Goal: Use online tool/utility: Utilize a website feature to perform a specific function

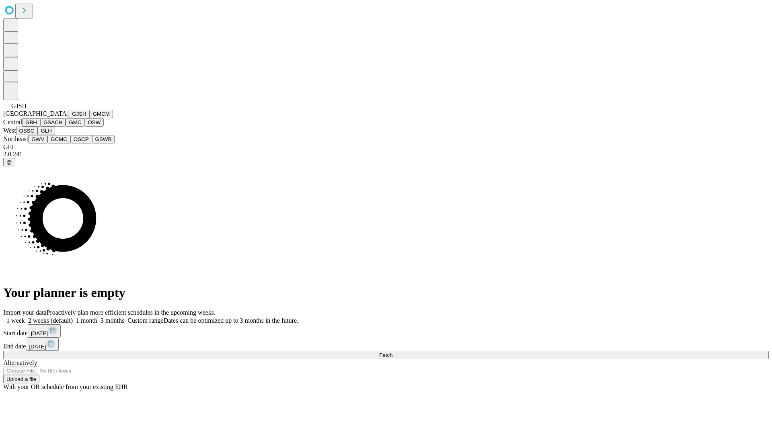
click at [69, 118] on button "GJSH" at bounding box center [79, 114] width 21 height 8
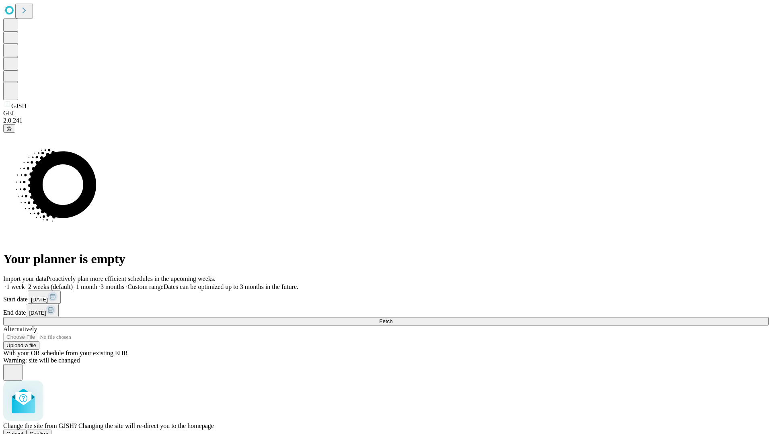
click at [49, 431] on span "Confirm" at bounding box center [39, 434] width 19 height 6
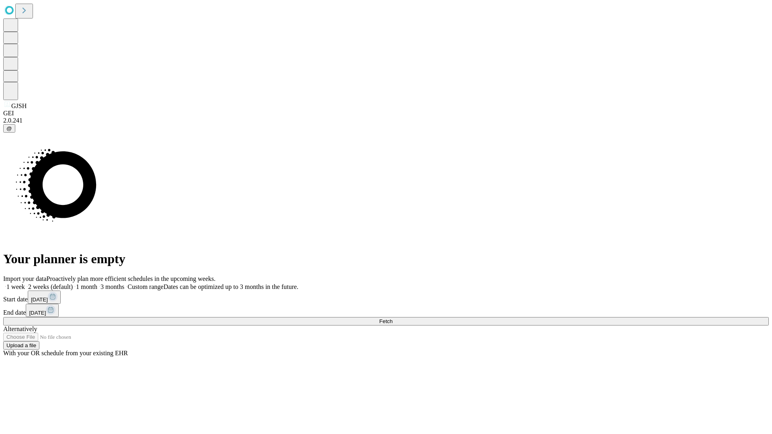
click at [25, 283] on label "1 week" at bounding box center [14, 286] width 22 height 7
click at [392, 318] on span "Fetch" at bounding box center [385, 321] width 13 height 6
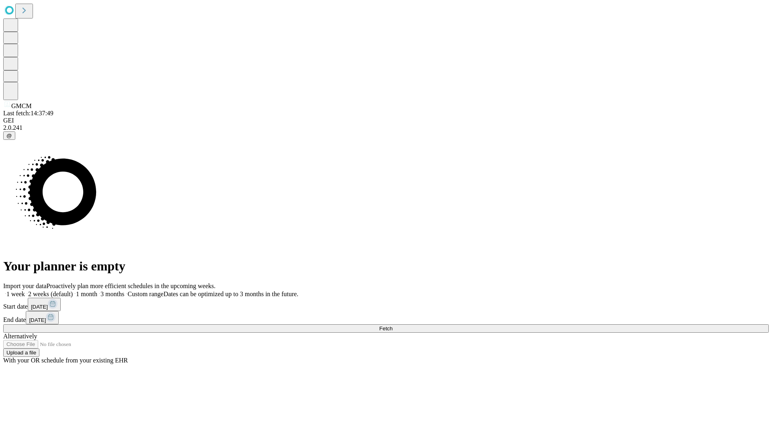
click at [25, 291] on label "1 week" at bounding box center [14, 294] width 22 height 7
click at [392, 326] on span "Fetch" at bounding box center [385, 329] width 13 height 6
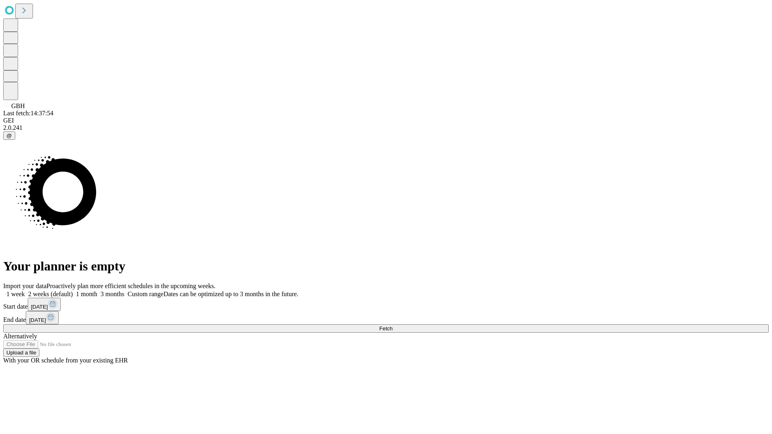
click at [392, 326] on span "Fetch" at bounding box center [385, 329] width 13 height 6
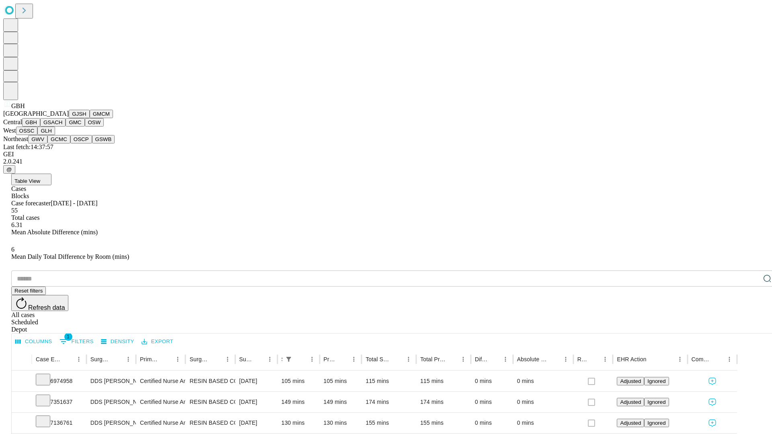
click at [62, 127] on button "GSACH" at bounding box center [52, 122] width 25 height 8
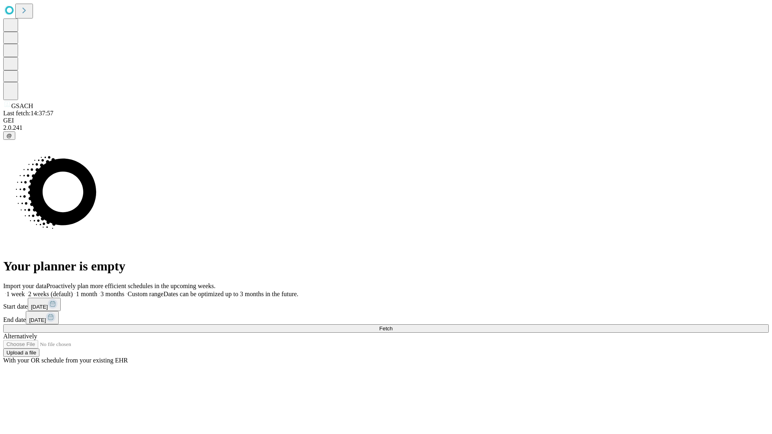
click at [25, 291] on label "1 week" at bounding box center [14, 294] width 22 height 7
click at [392, 326] on span "Fetch" at bounding box center [385, 329] width 13 height 6
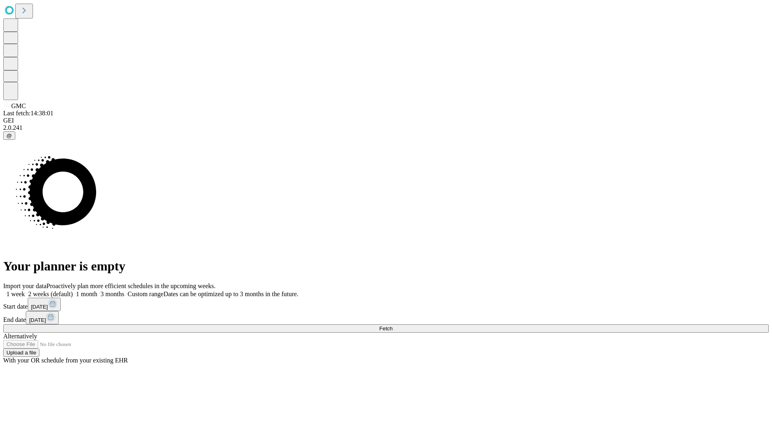
click at [25, 291] on label "1 week" at bounding box center [14, 294] width 22 height 7
click at [392, 326] on span "Fetch" at bounding box center [385, 329] width 13 height 6
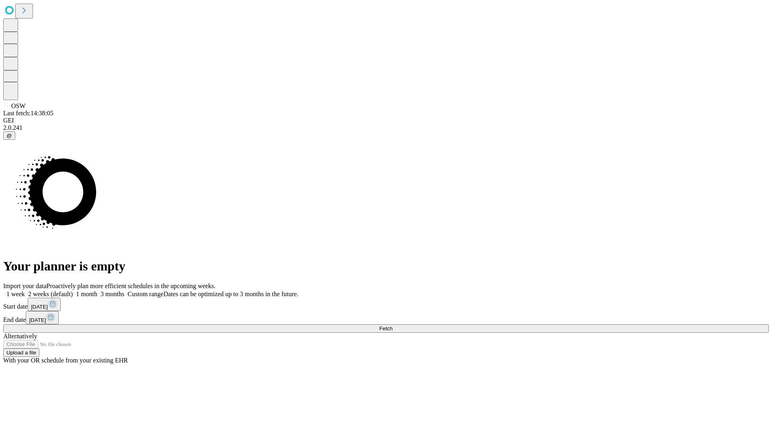
click at [25, 291] on label "1 week" at bounding box center [14, 294] width 22 height 7
click at [392, 326] on span "Fetch" at bounding box center [385, 329] width 13 height 6
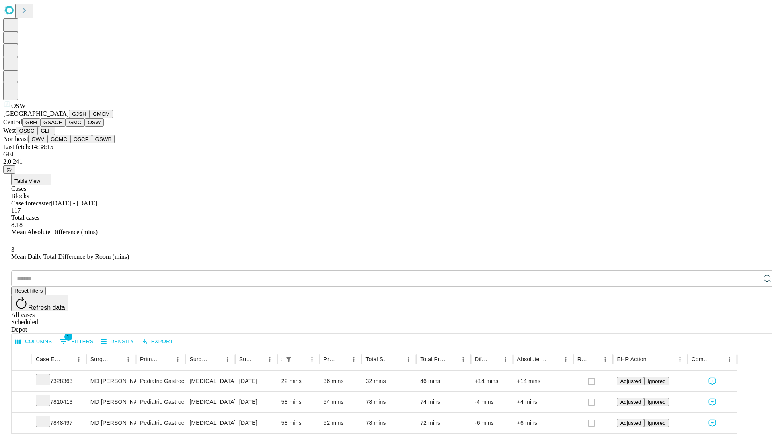
click at [38, 135] on button "OSSC" at bounding box center [27, 131] width 22 height 8
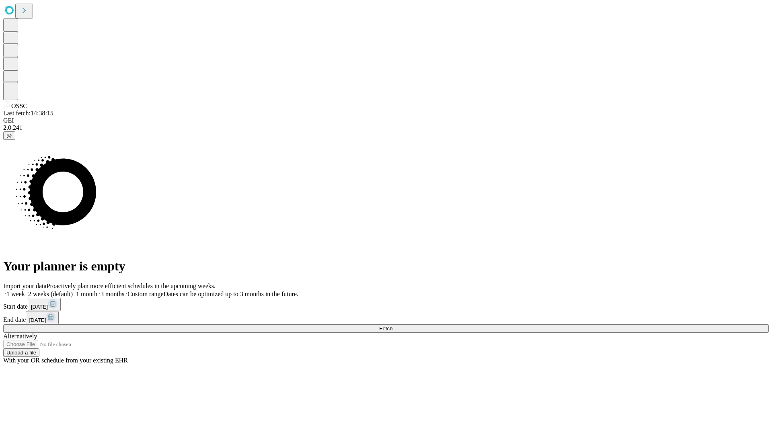
click at [25, 291] on label "1 week" at bounding box center [14, 294] width 22 height 7
click at [392, 326] on span "Fetch" at bounding box center [385, 329] width 13 height 6
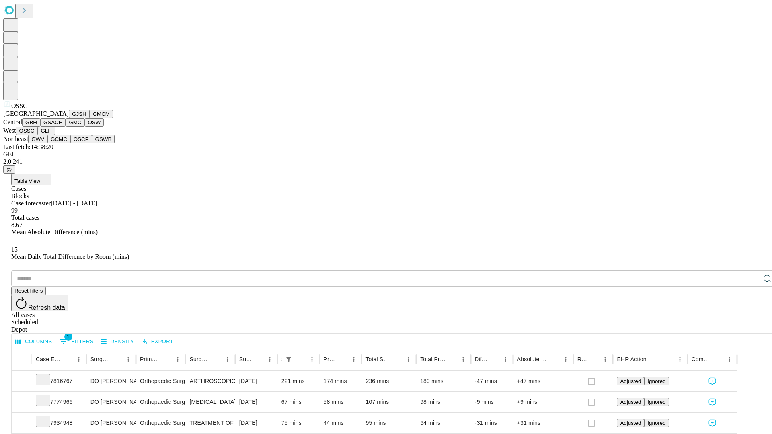
click at [55, 135] on button "GLH" at bounding box center [45, 131] width 17 height 8
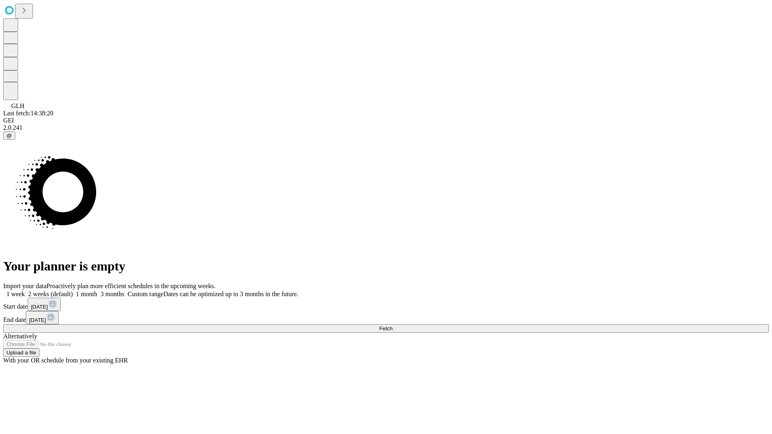
click at [25, 291] on label "1 week" at bounding box center [14, 294] width 22 height 7
click at [392, 326] on span "Fetch" at bounding box center [385, 329] width 13 height 6
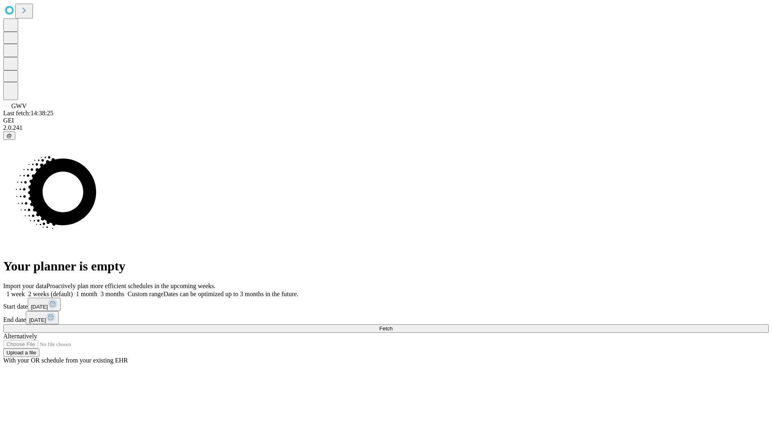
click at [392, 326] on span "Fetch" at bounding box center [385, 329] width 13 height 6
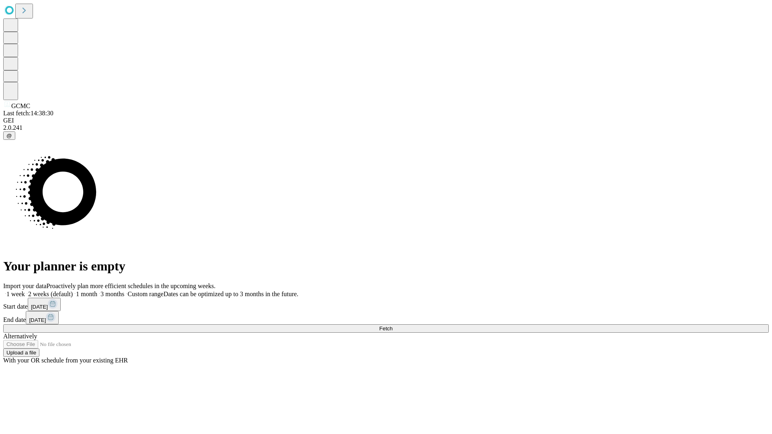
click at [25, 291] on label "1 week" at bounding box center [14, 294] width 22 height 7
click at [392, 326] on span "Fetch" at bounding box center [385, 329] width 13 height 6
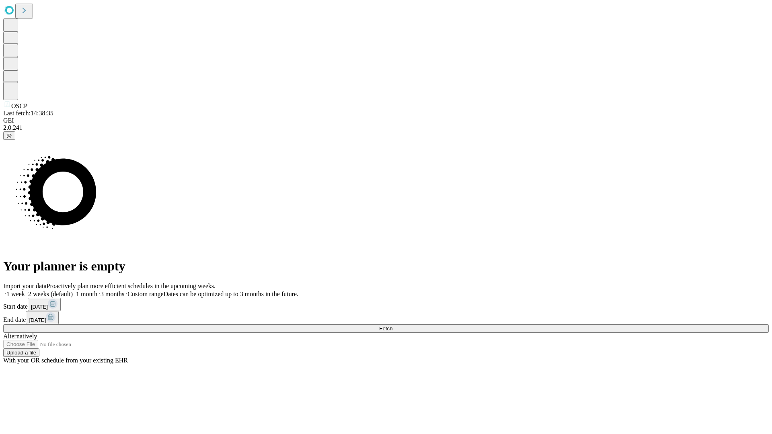
click at [25, 291] on label "1 week" at bounding box center [14, 294] width 22 height 7
click at [392, 326] on span "Fetch" at bounding box center [385, 329] width 13 height 6
